Goal: Information Seeking & Learning: Learn about a topic

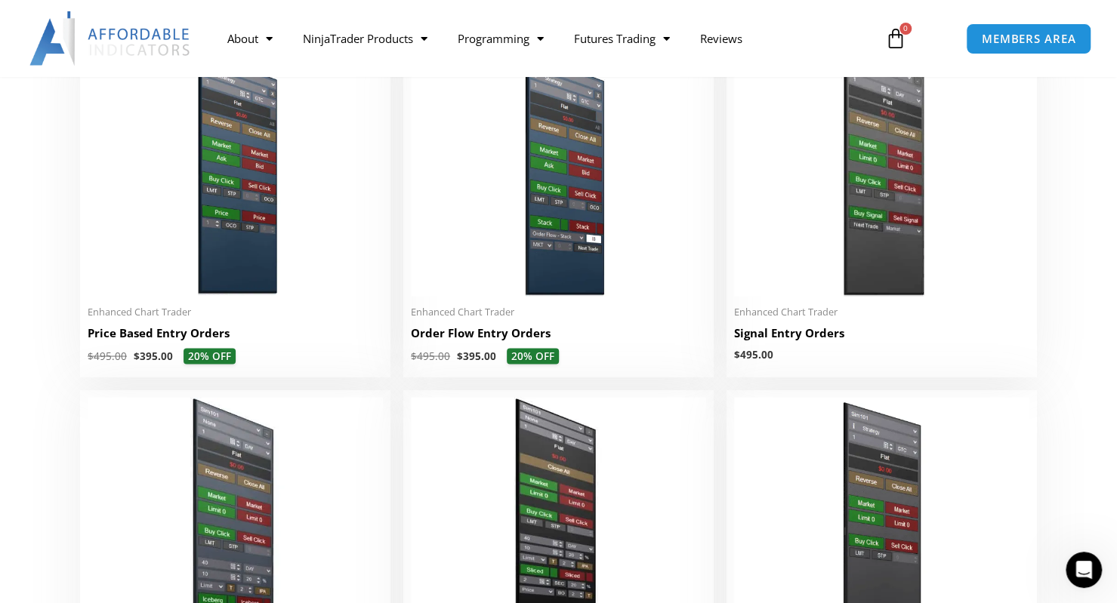
scroll to position [1418, 0]
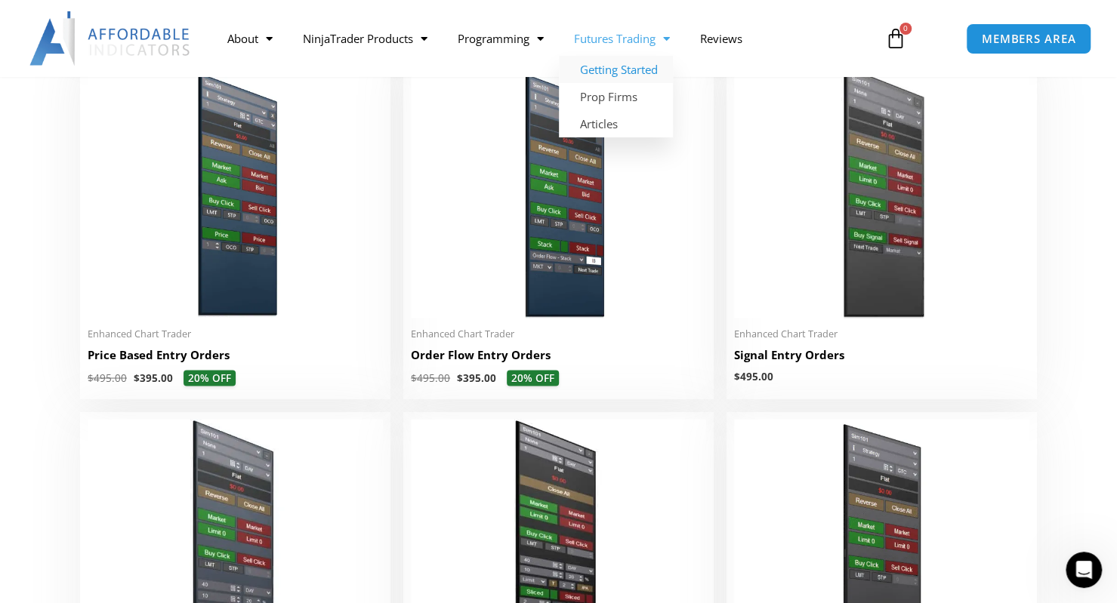
click at [623, 69] on link "Getting Started" at bounding box center [616, 69] width 114 height 27
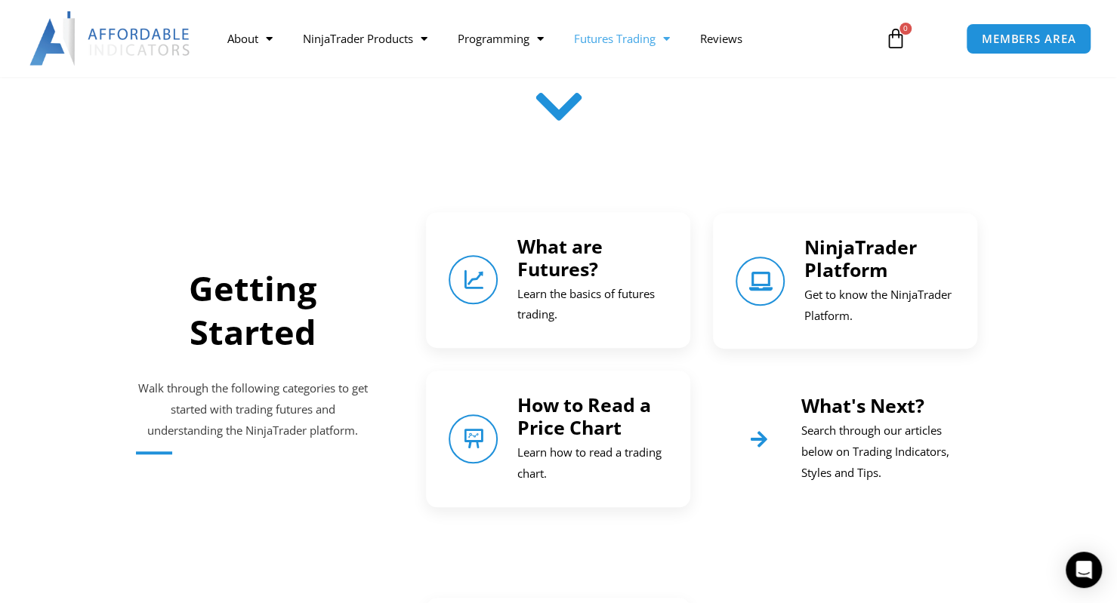
scroll to position [513, 0]
click at [759, 274] on icon "NinjaTrader Platform" at bounding box center [760, 280] width 21 height 21
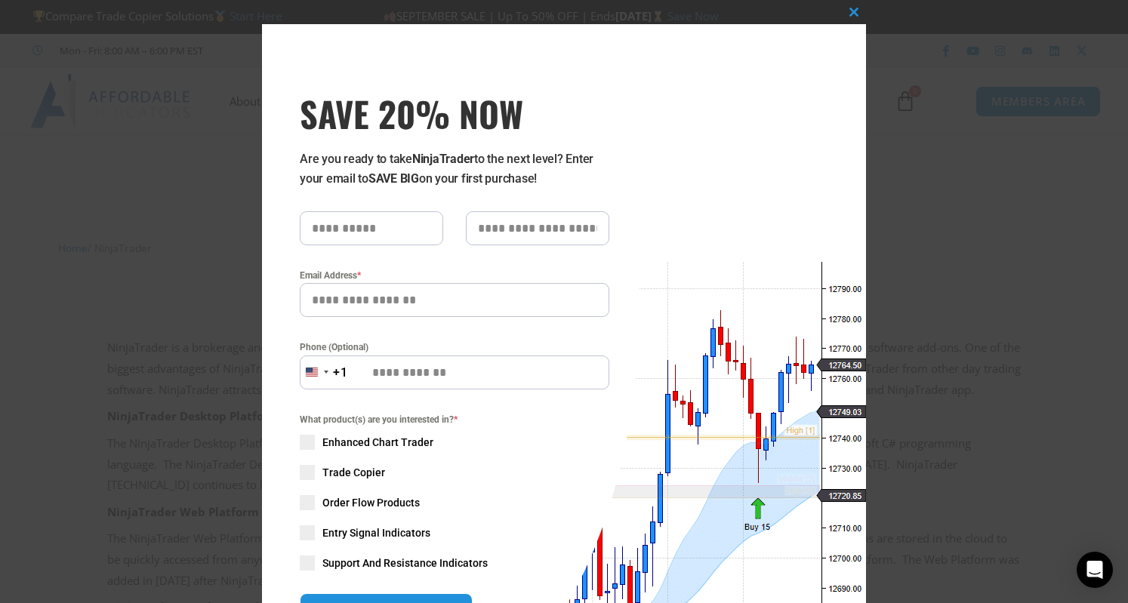
click at [479, 234] on input "SAVE 20% NOW popup" at bounding box center [537, 228] width 143 height 34
click at [844, 7] on button "Close this module" at bounding box center [854, 12] width 24 height 24
